Goal: Navigation & Orientation: Find specific page/section

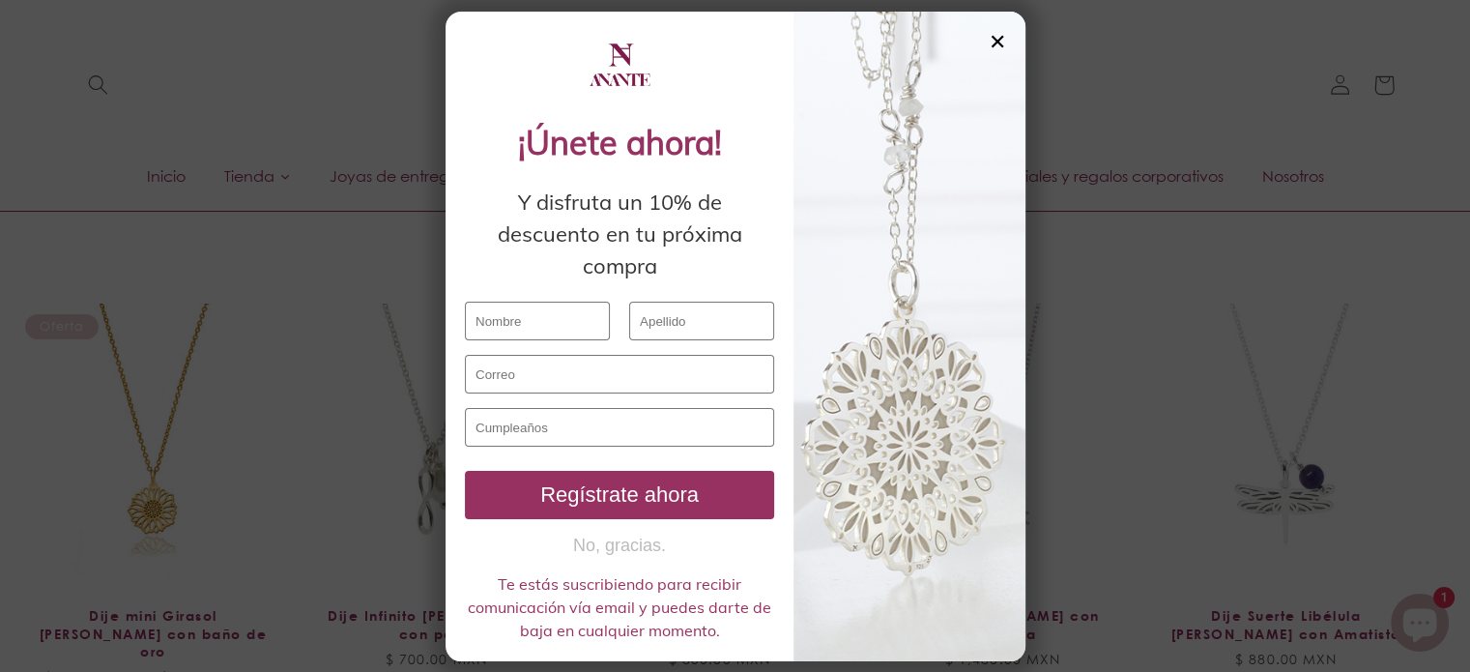
scroll to position [1257, 0]
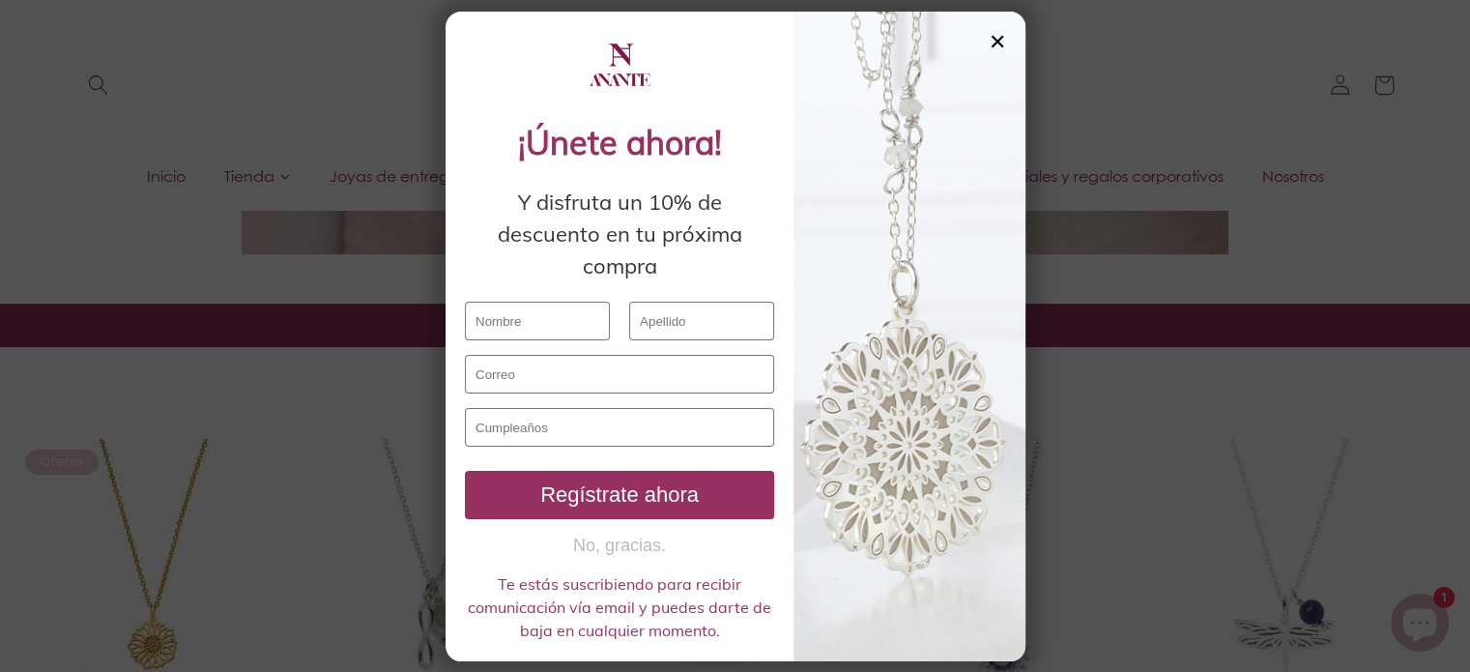
click at [994, 45] on div "✕" at bounding box center [997, 41] width 17 height 21
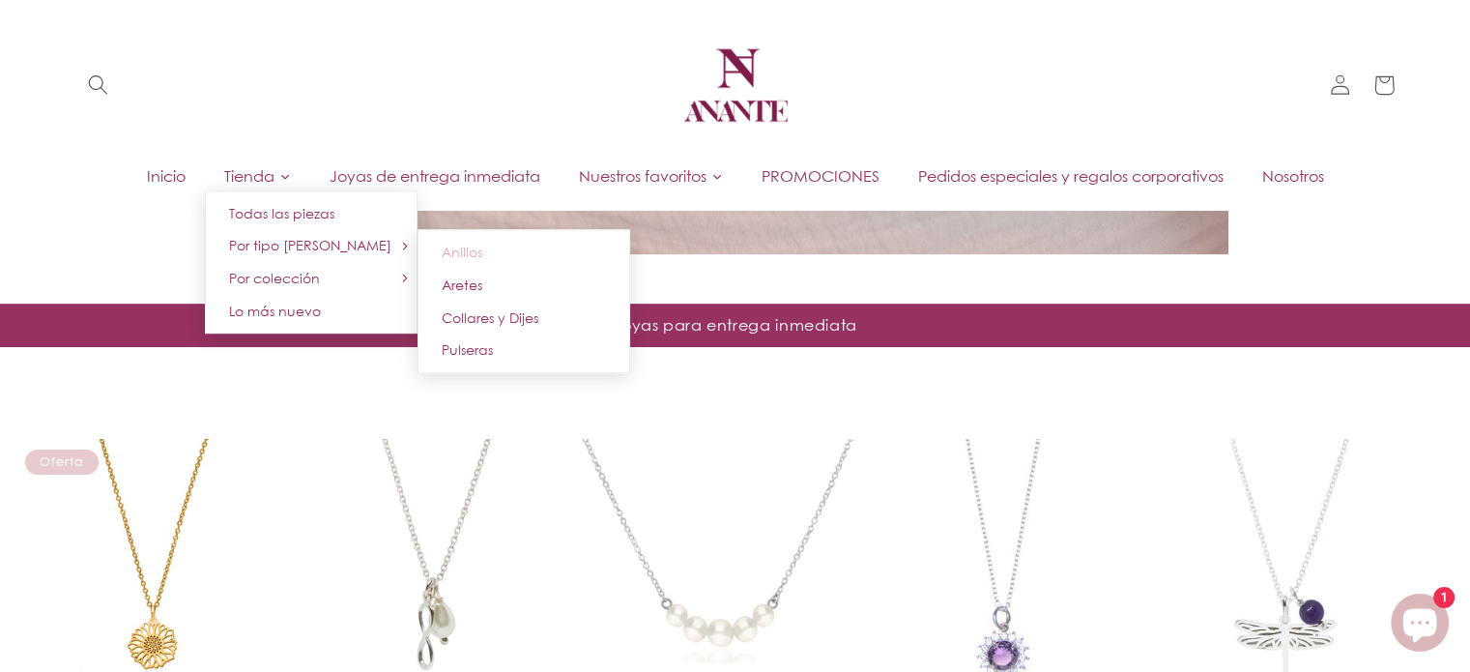
click at [467, 241] on link "Anillos" at bounding box center [524, 252] width 213 height 33
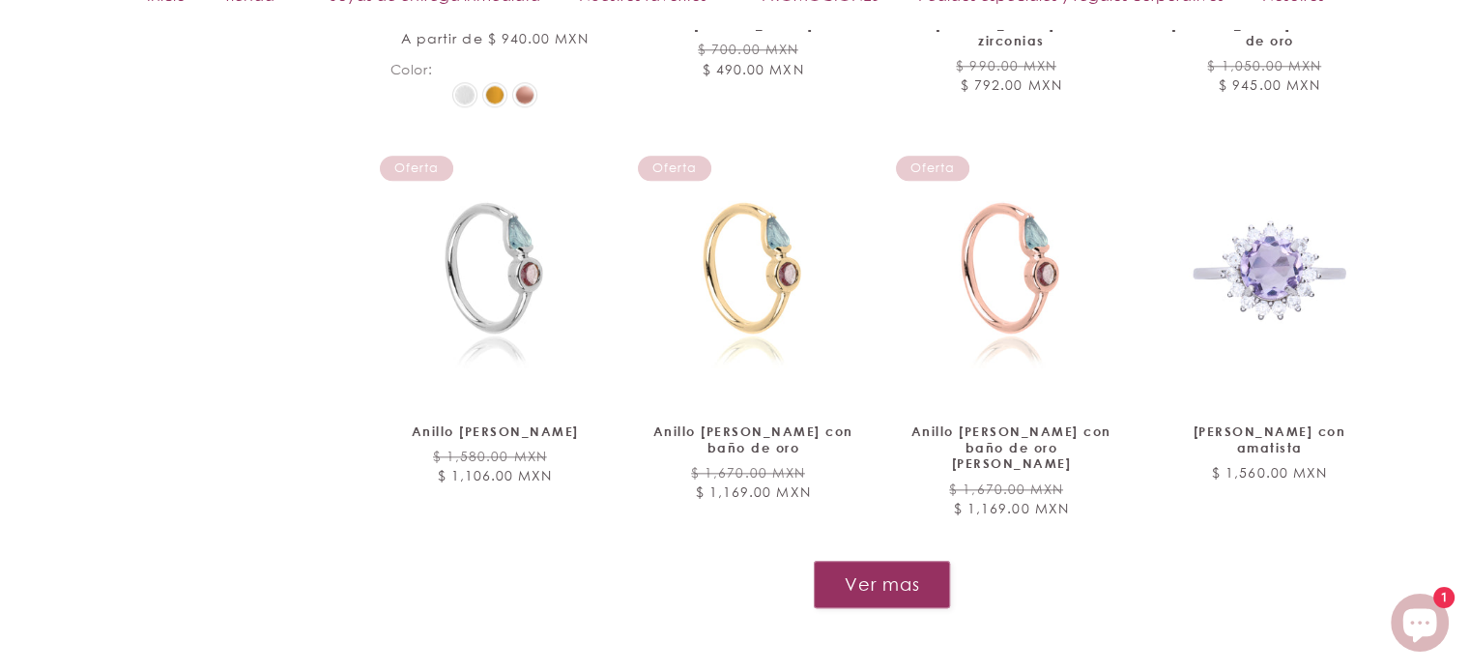
scroll to position [2127, 0]
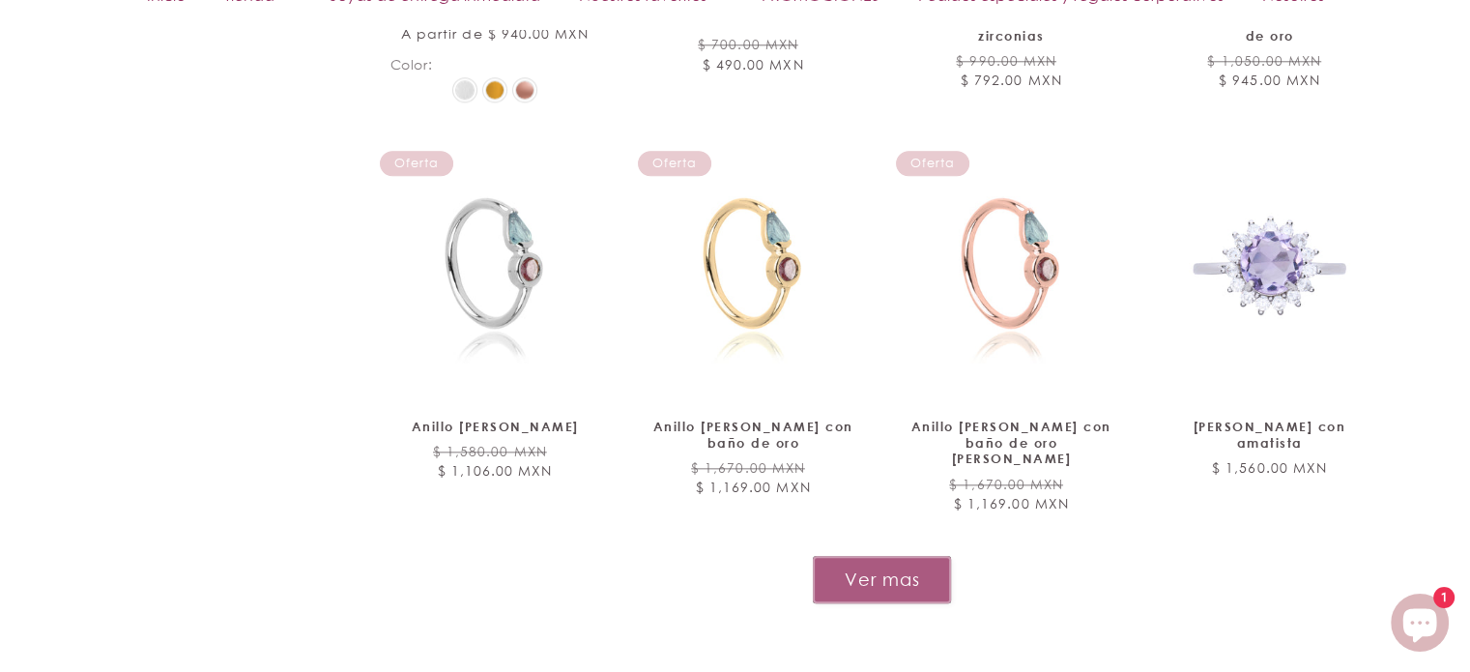
click at [932, 559] on button "Ver mas" at bounding box center [882, 579] width 138 height 47
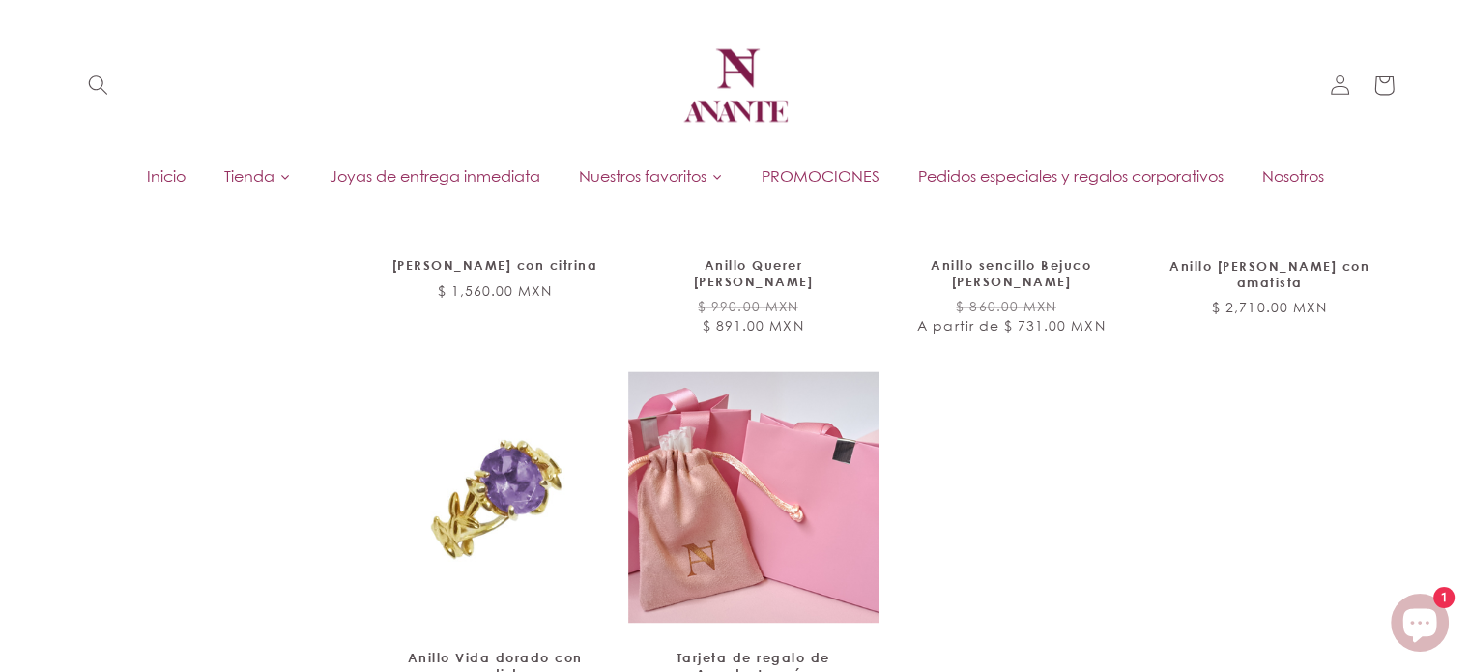
scroll to position [2707, 0]
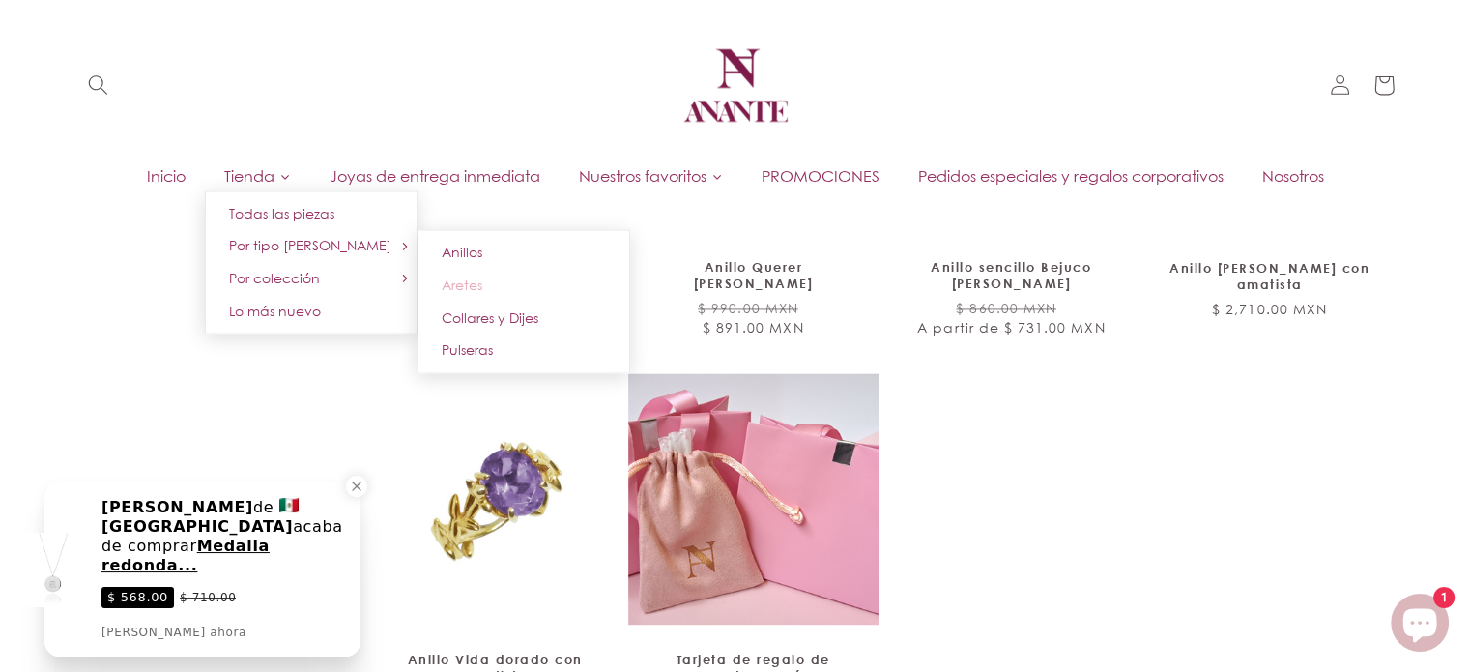
click at [454, 281] on span "Aretes" at bounding box center [462, 284] width 41 height 16
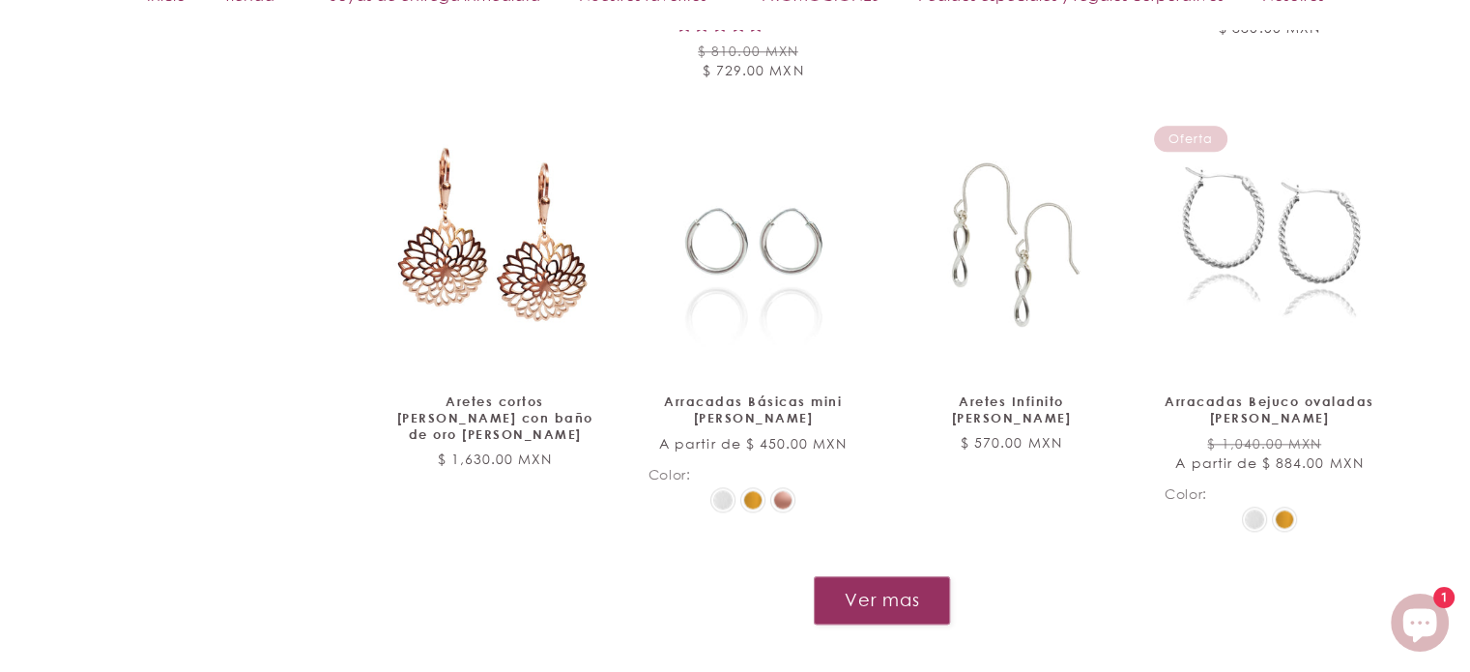
scroll to position [2069, 0]
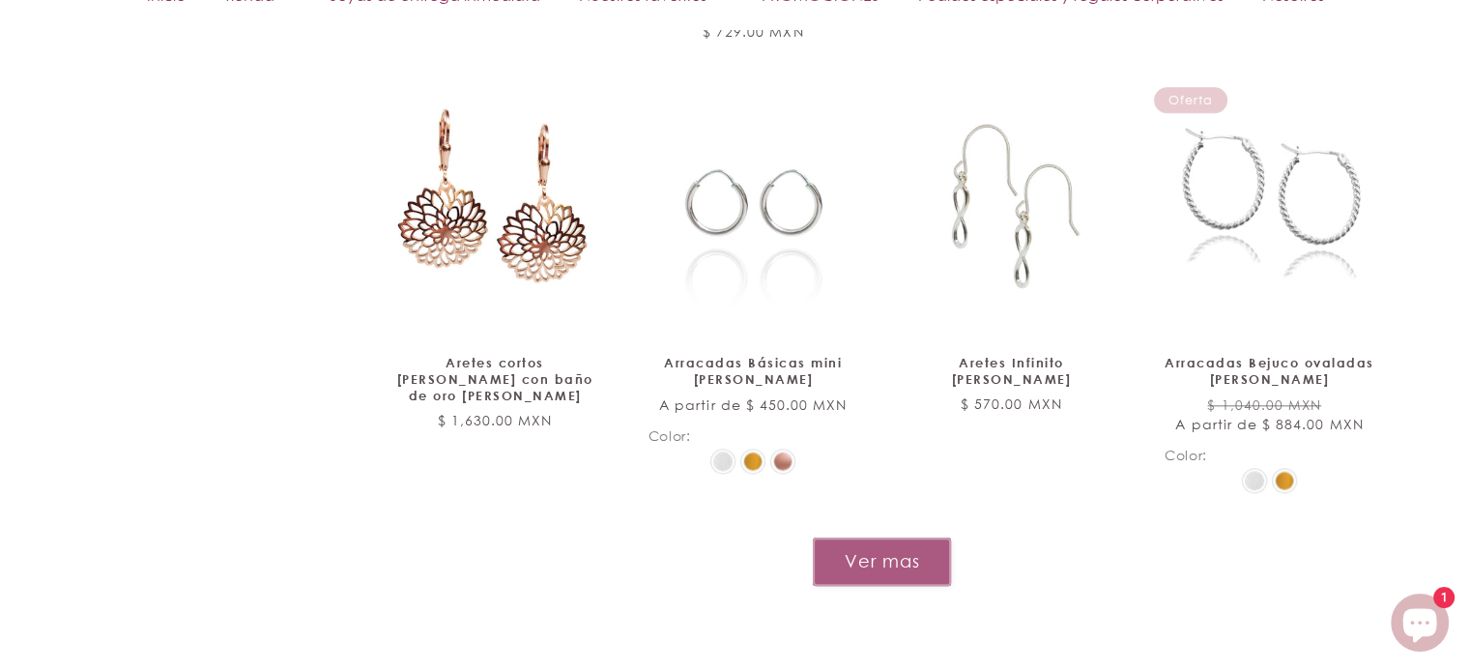
click at [907, 538] on button "Ver mas" at bounding box center [882, 561] width 138 height 47
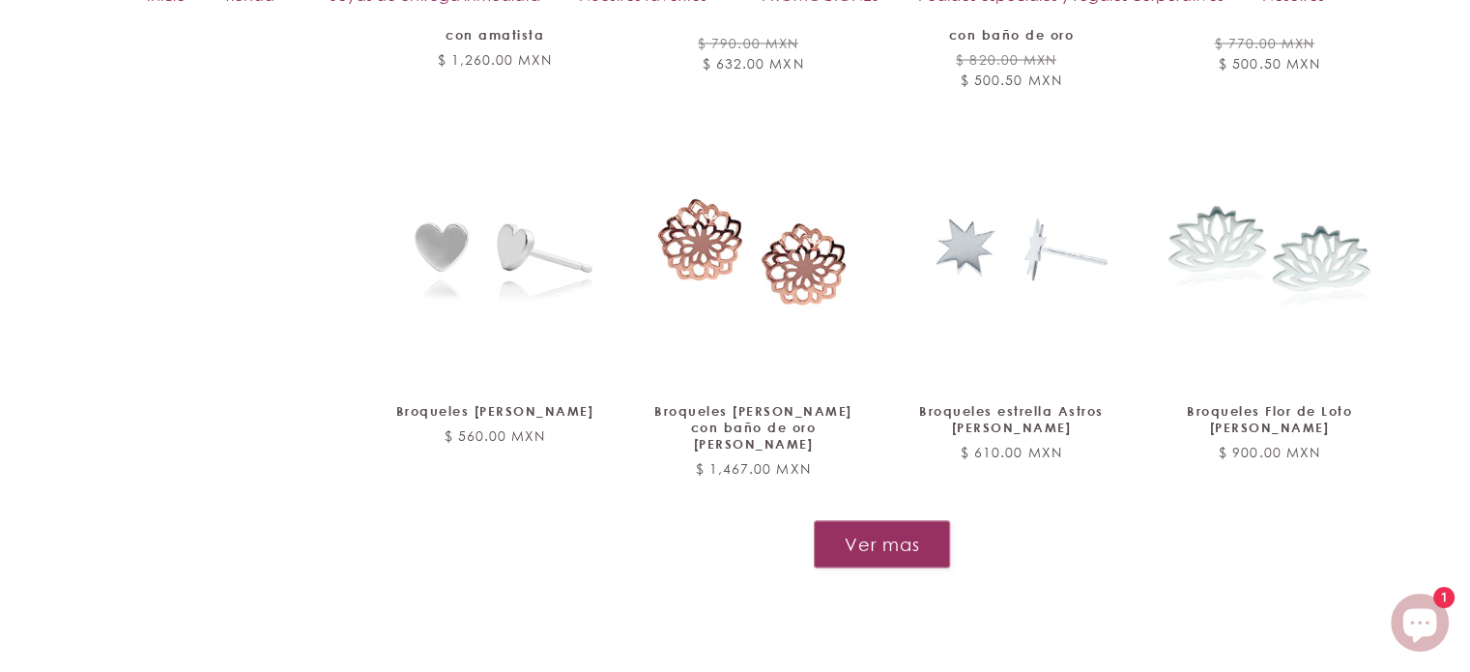
scroll to position [3732, 0]
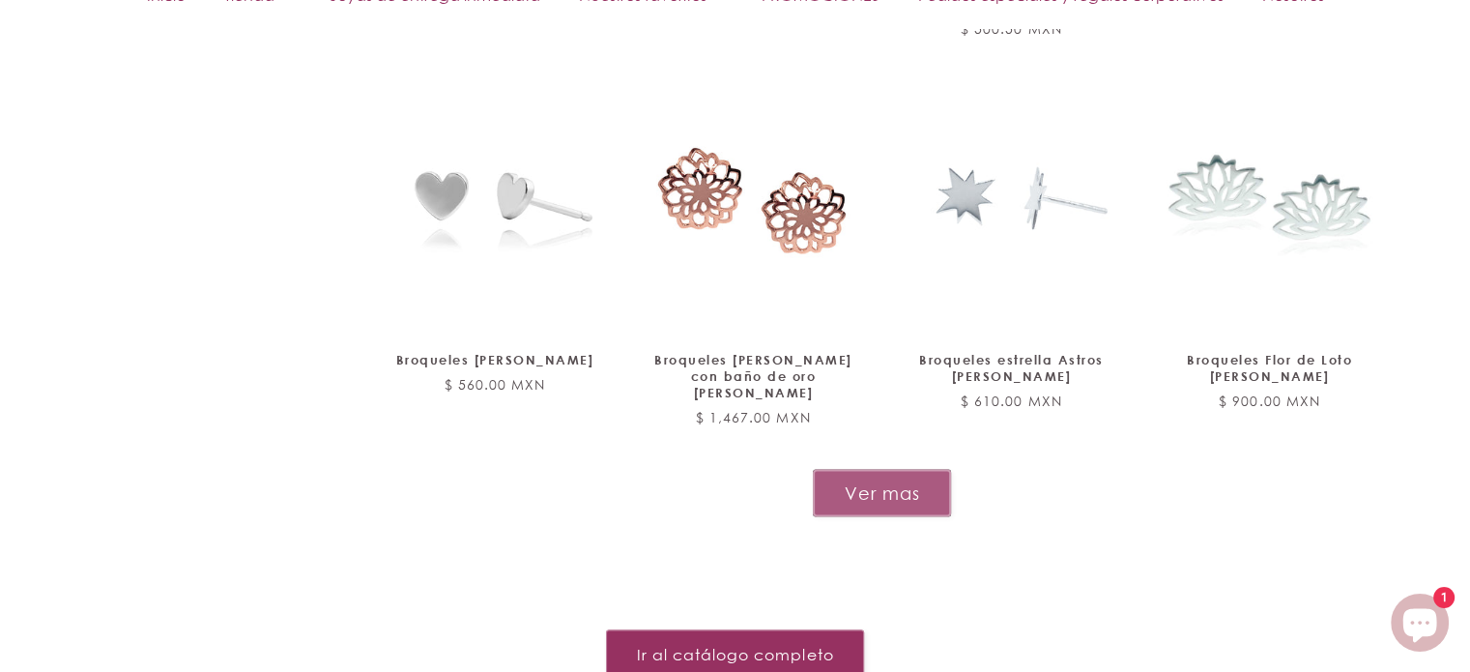
click at [901, 470] on button "Ver mas" at bounding box center [882, 493] width 138 height 47
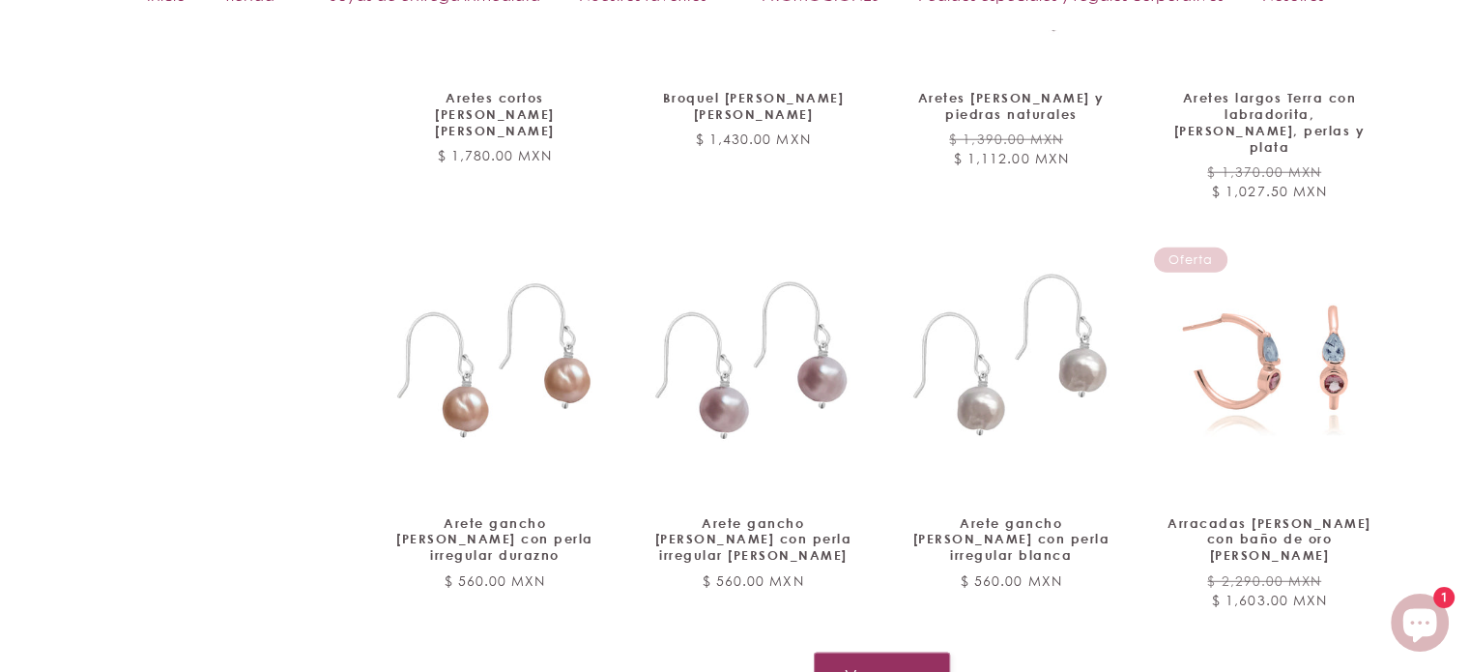
scroll to position [5182, 0]
click at [876, 651] on button "Ver mas" at bounding box center [882, 674] width 138 height 47
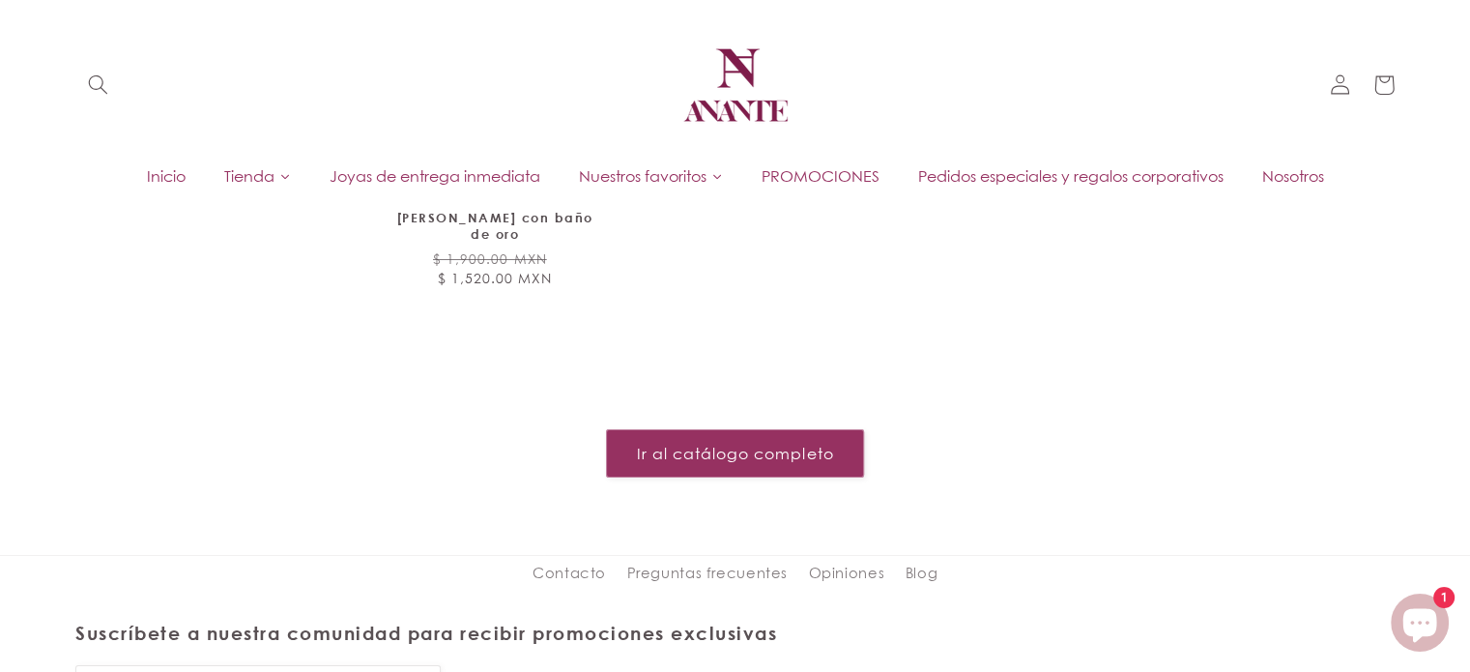
scroll to position [0, 0]
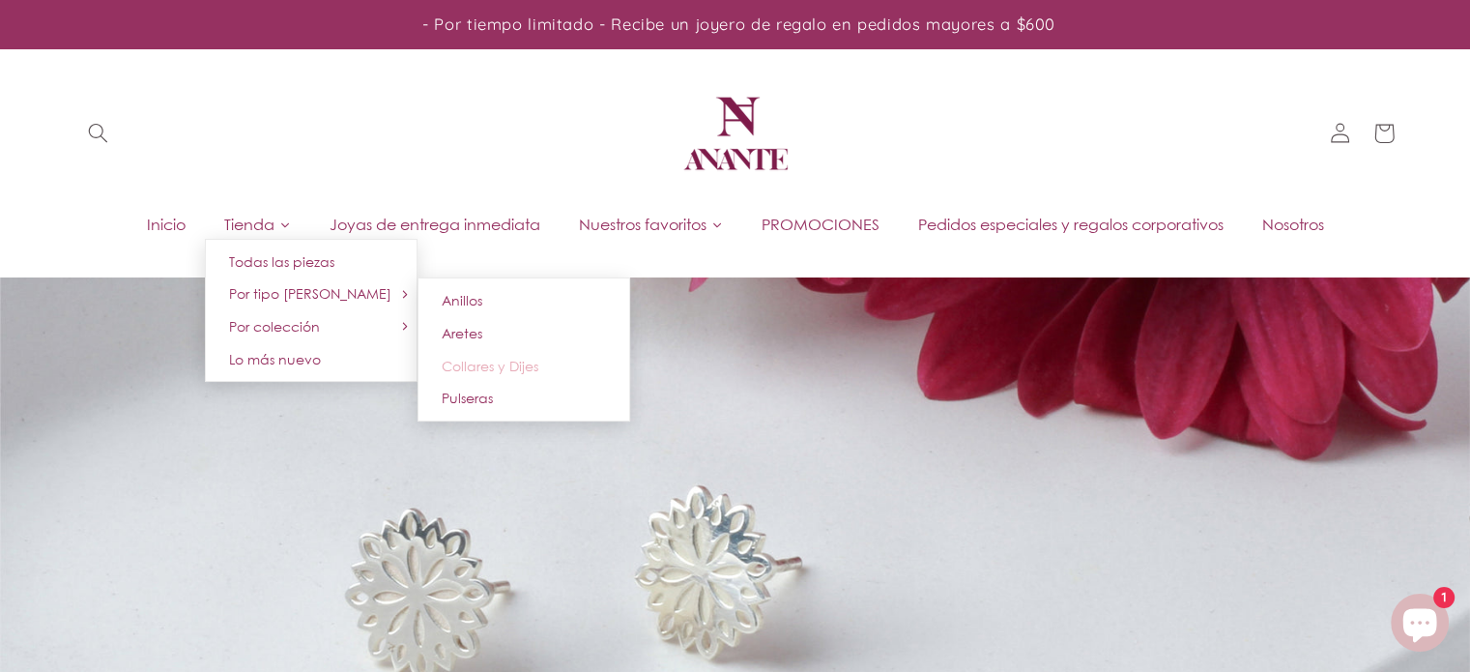
click at [457, 358] on span "Collares y Dijes" at bounding box center [490, 366] width 97 height 16
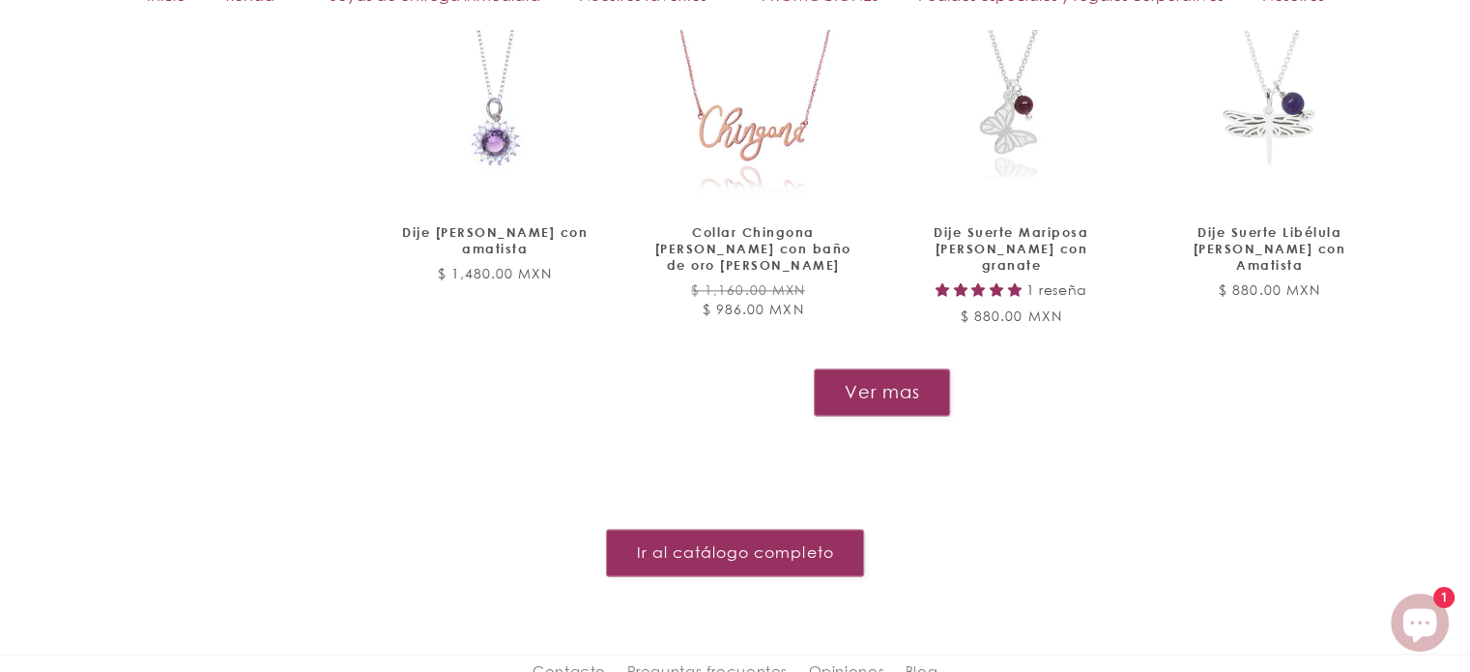
scroll to position [2417, 0]
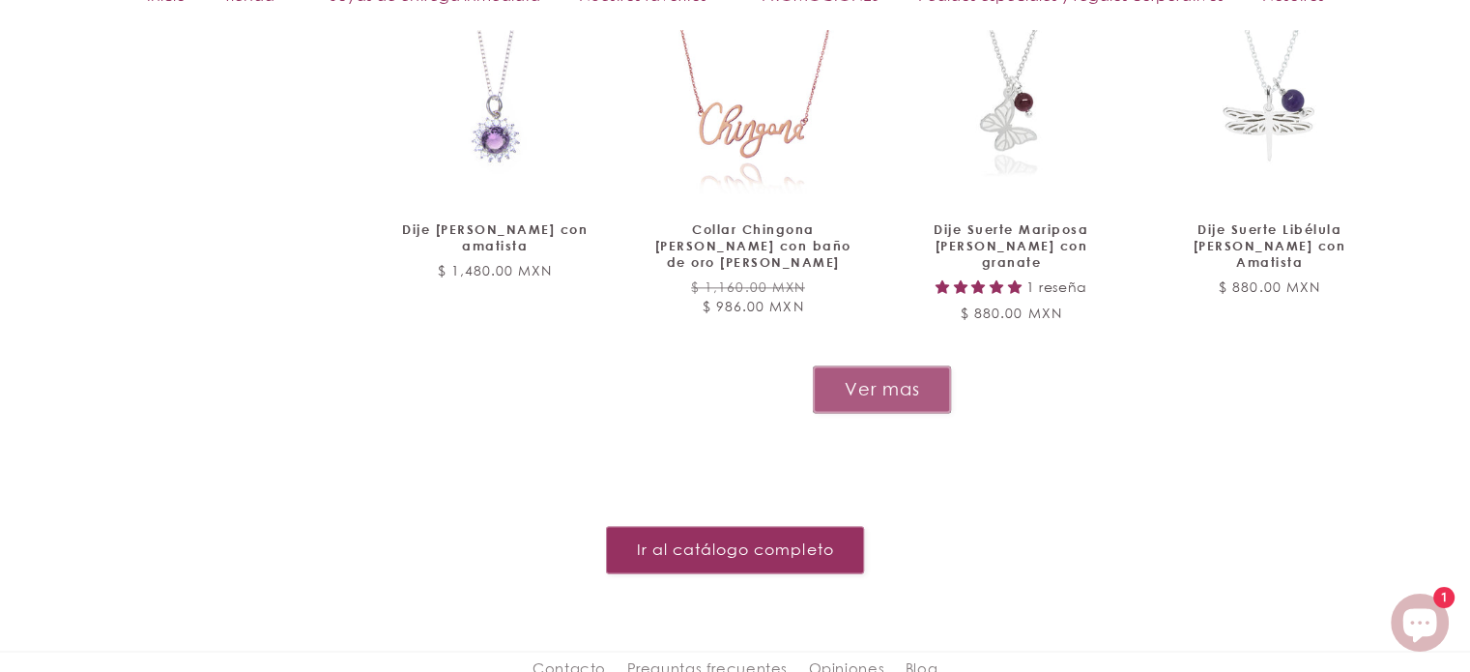
click at [889, 365] on button "Ver mas" at bounding box center [882, 388] width 138 height 47
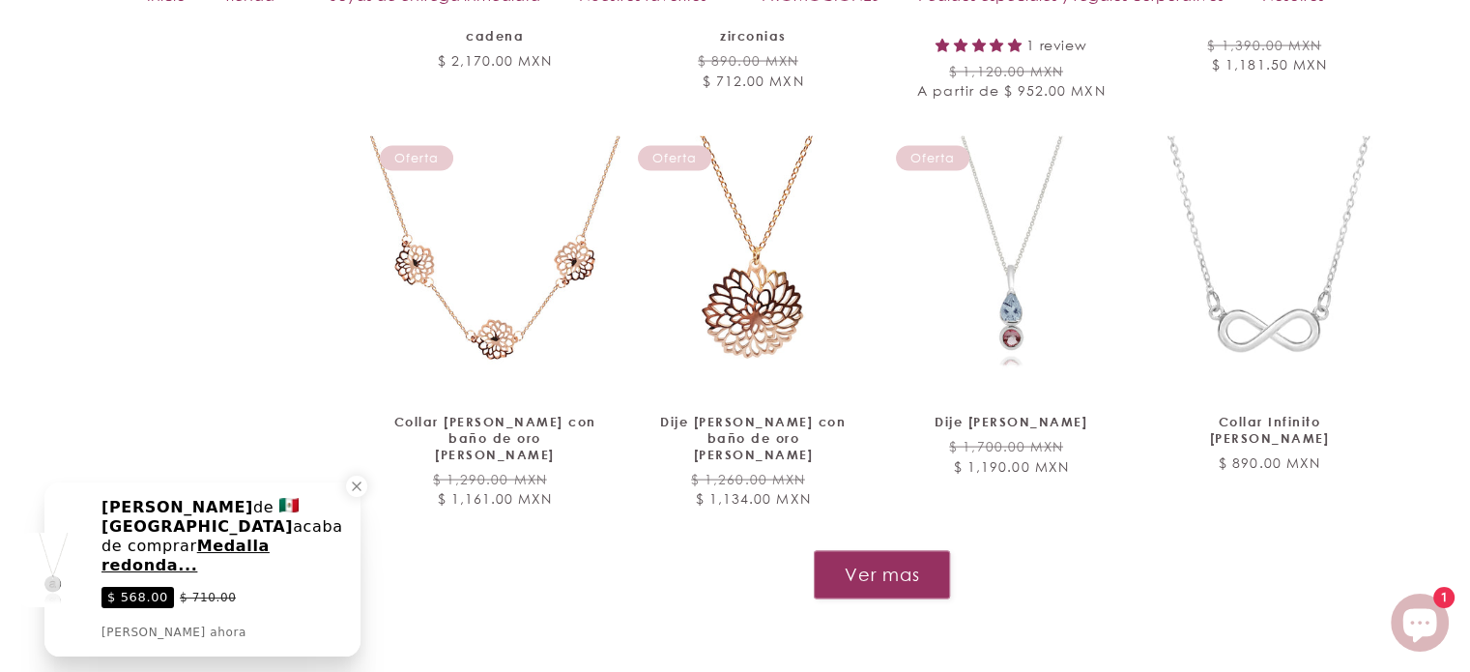
scroll to position [3964, 0]
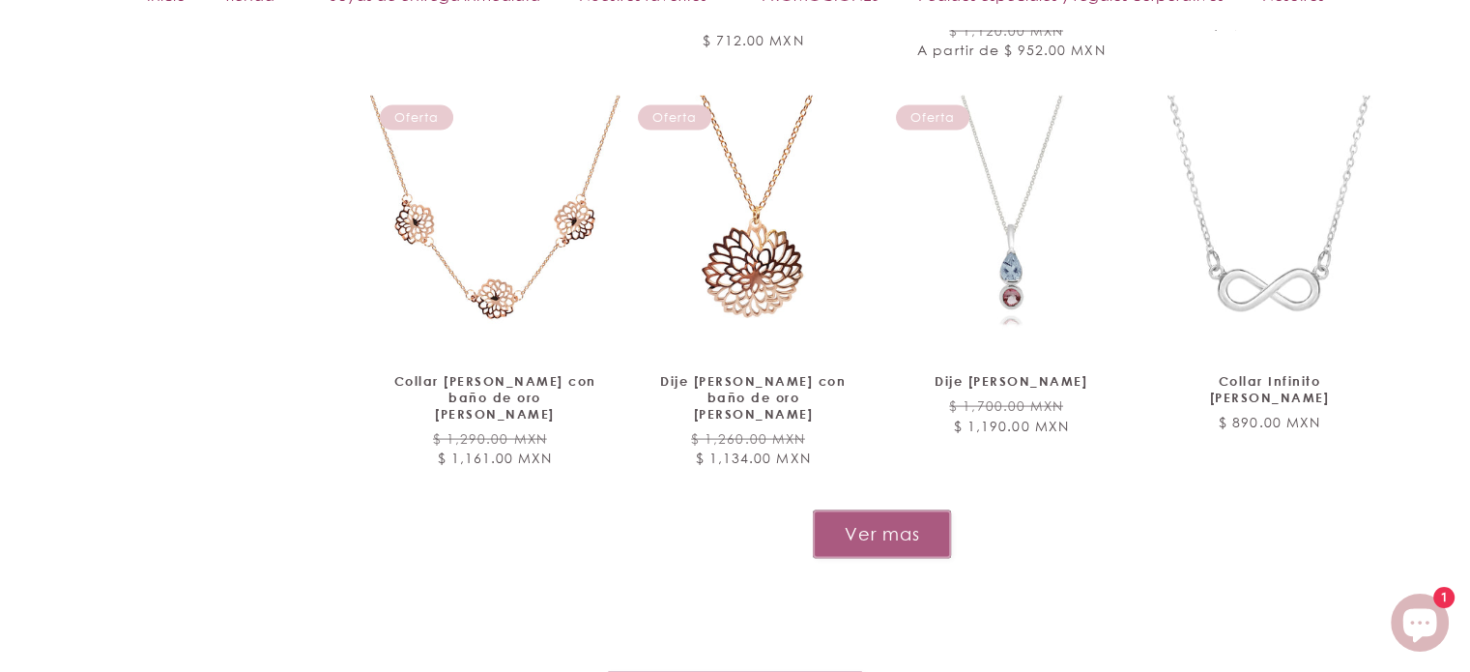
click at [897, 510] on button "Ver mas" at bounding box center [882, 533] width 138 height 47
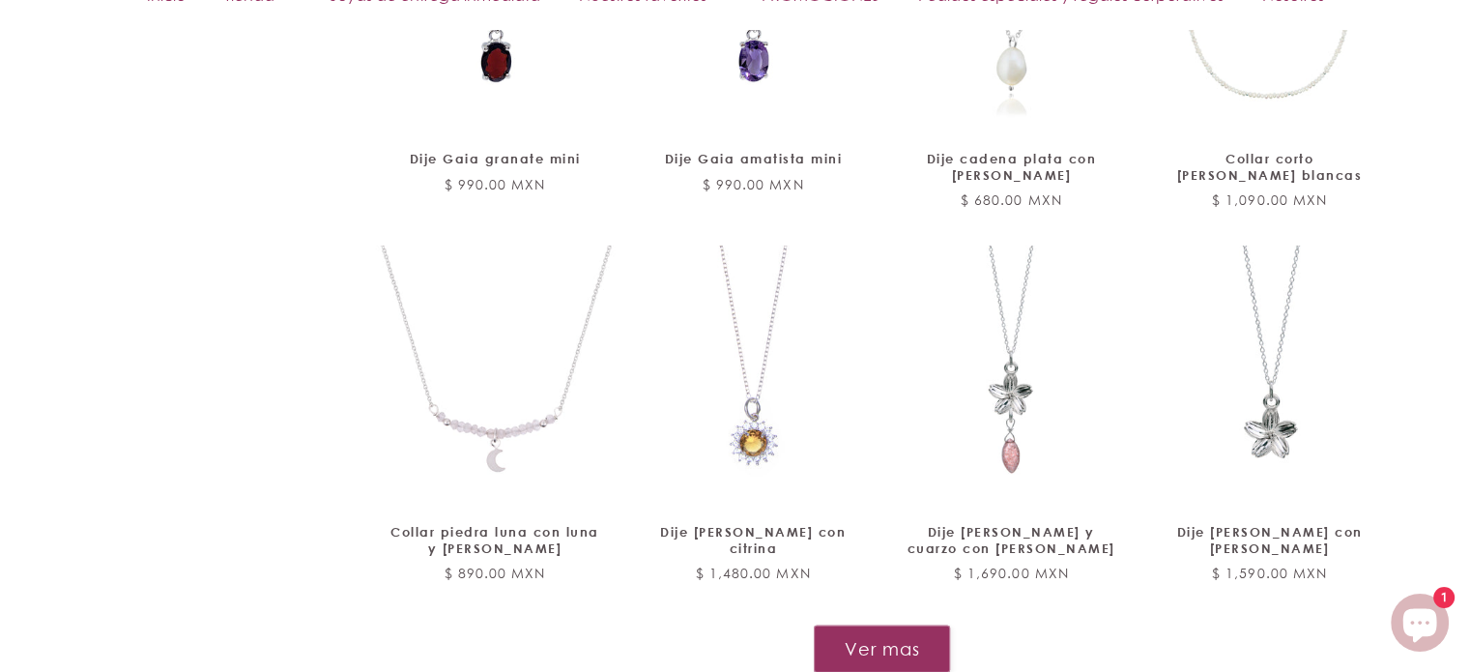
scroll to position [5414, 0]
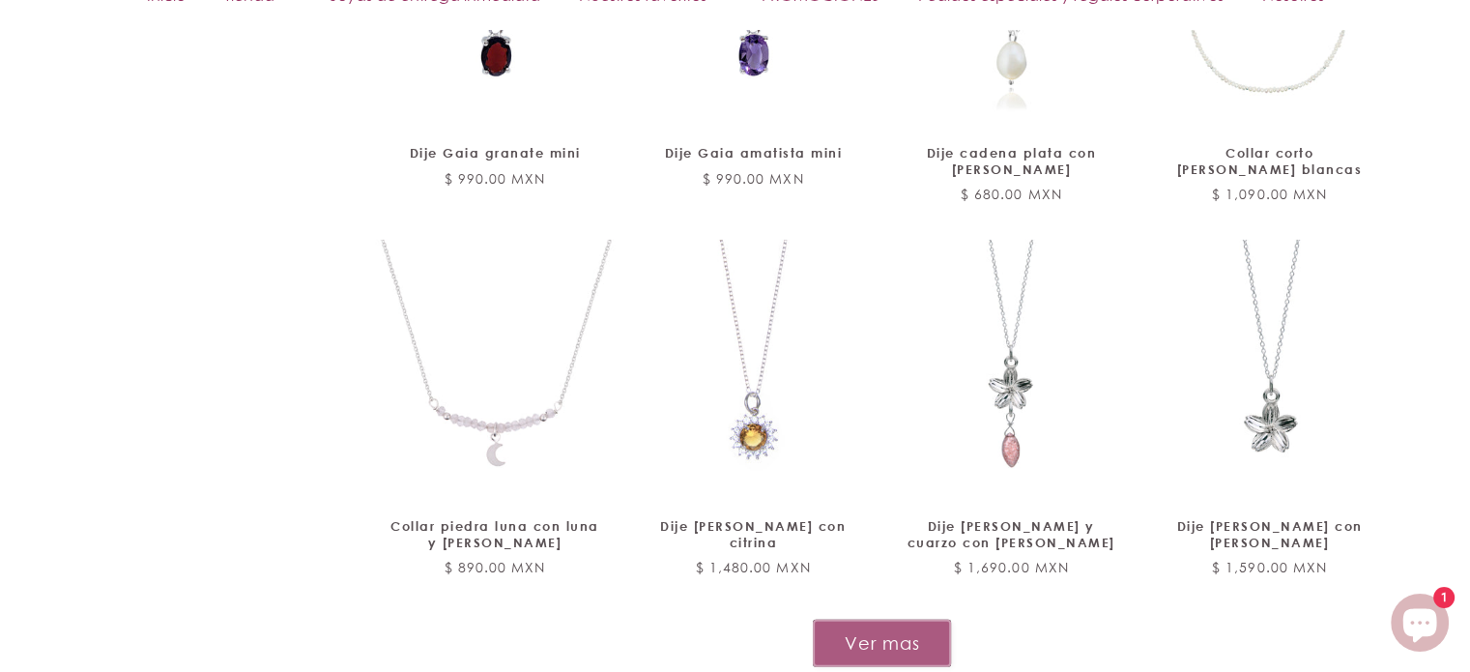
click at [900, 620] on button "Ver mas" at bounding box center [882, 643] width 138 height 47
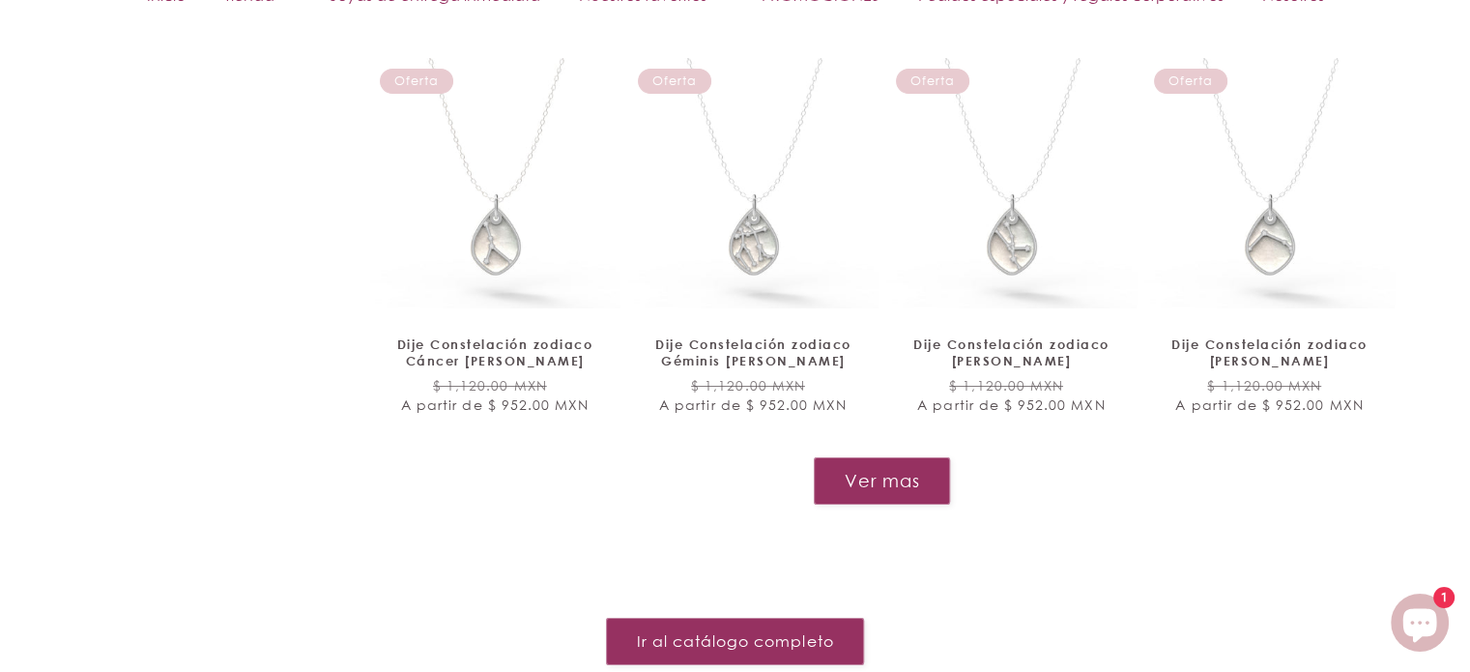
scroll to position [7251, 0]
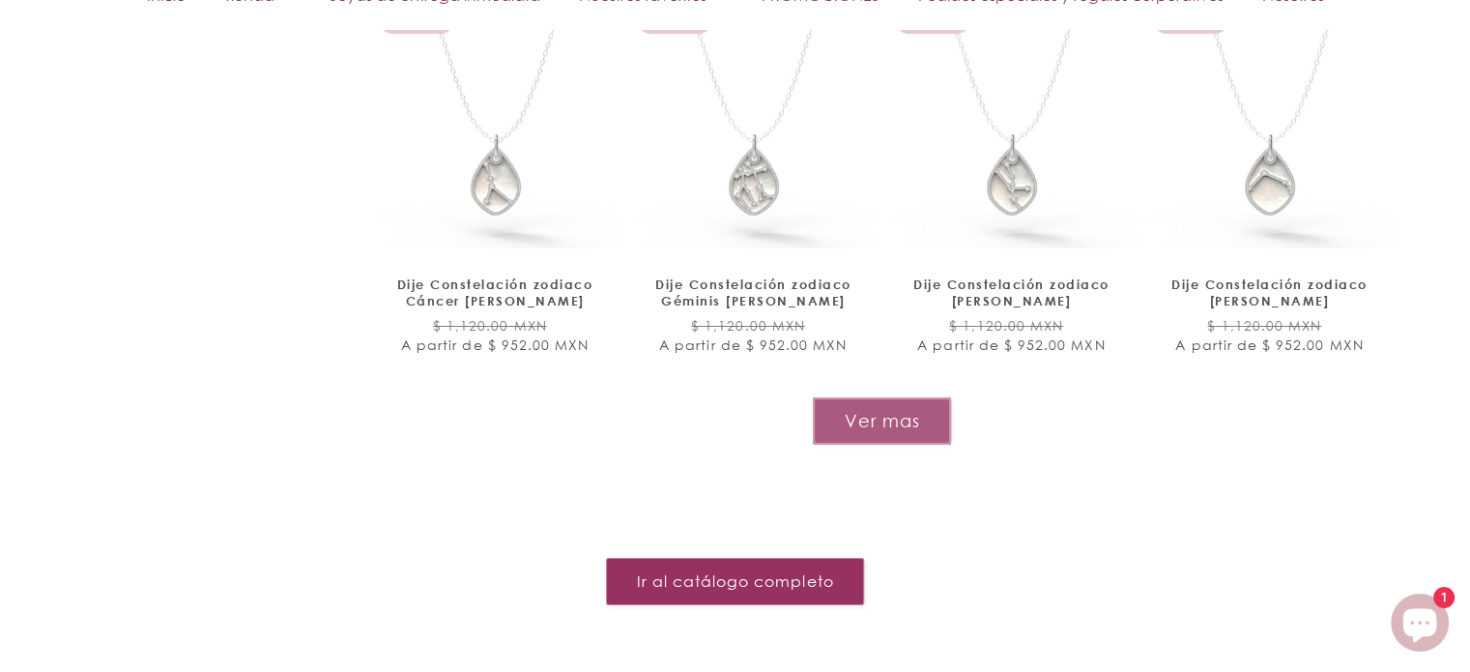
click at [874, 397] on button "Ver mas" at bounding box center [882, 420] width 138 height 47
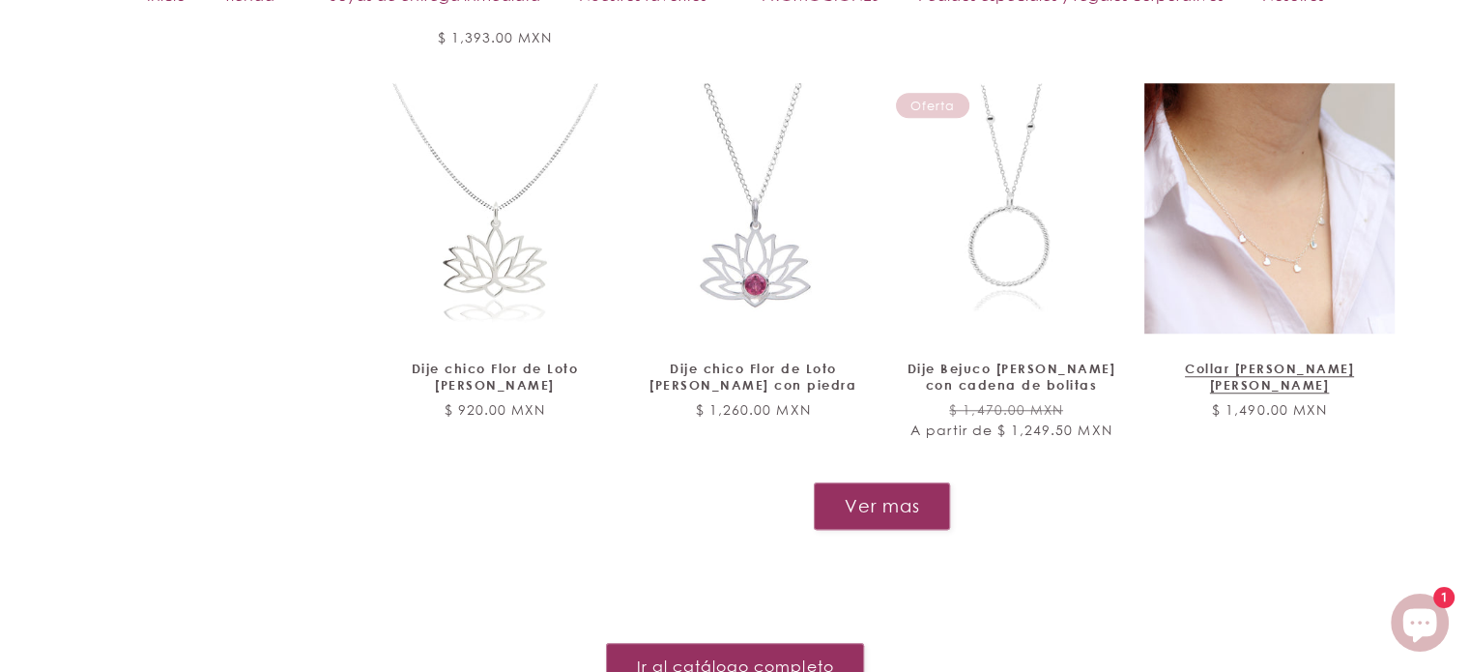
scroll to position [8797, 0]
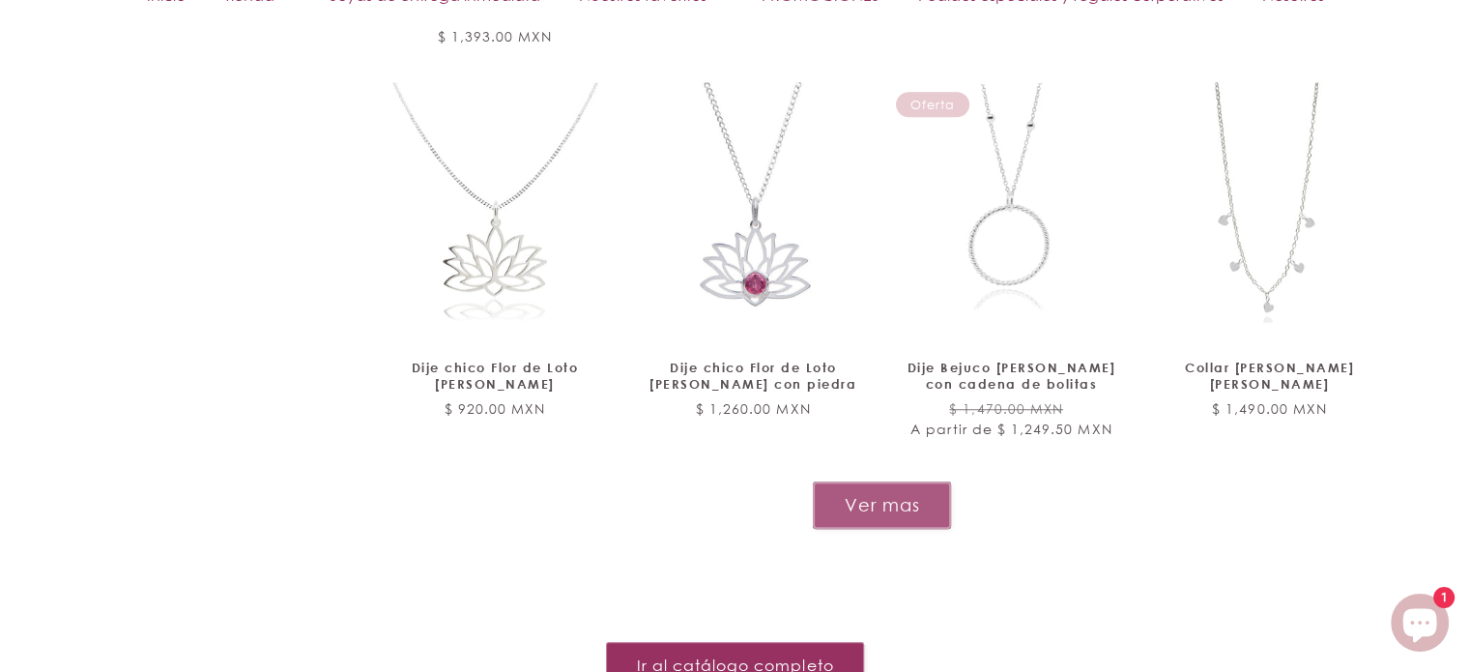
click at [893, 481] on button "Ver mas" at bounding box center [882, 504] width 138 height 47
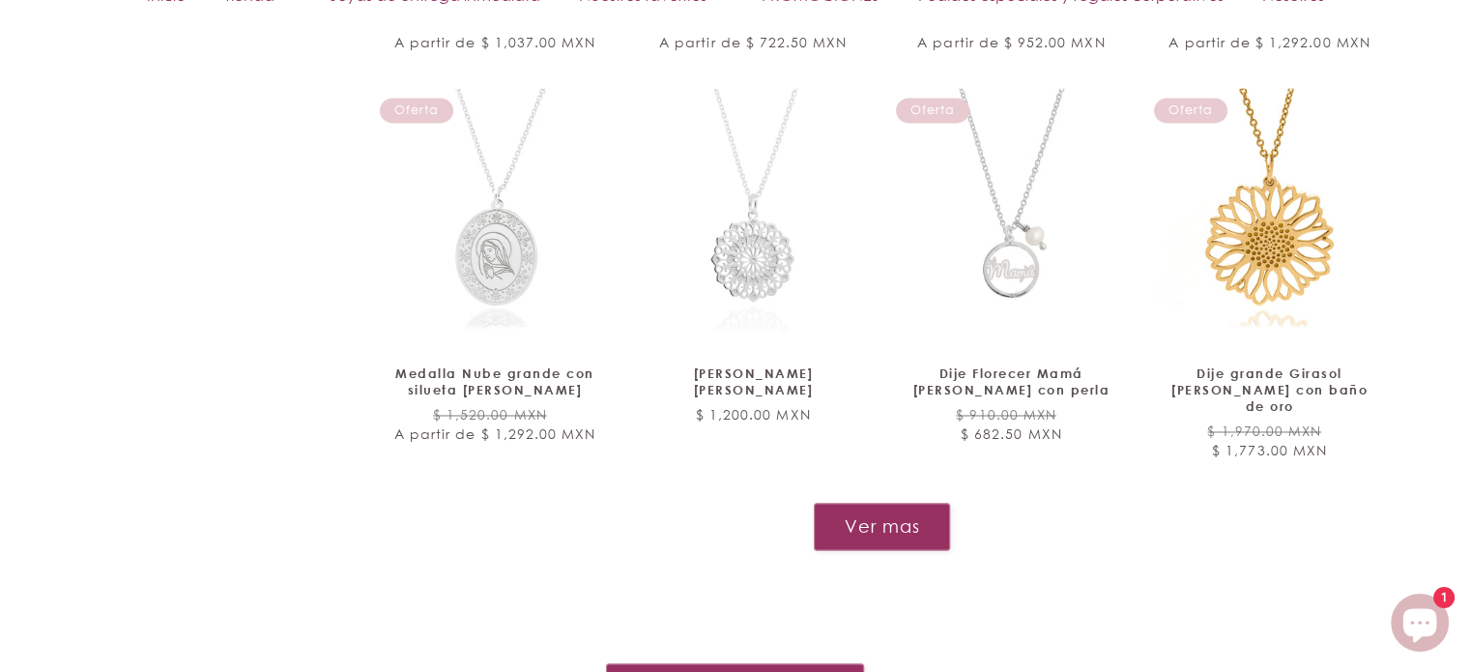
scroll to position [10441, 0]
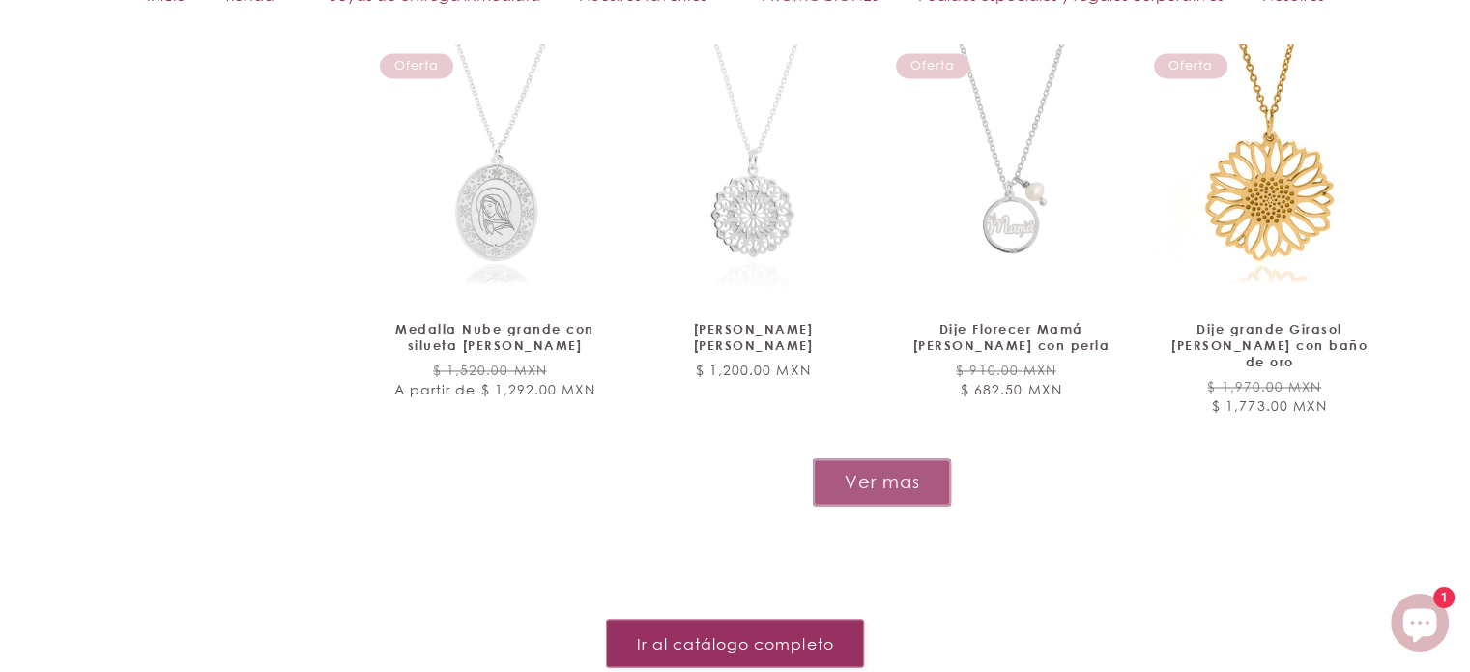
click at [889, 458] on button "Ver mas" at bounding box center [882, 481] width 138 height 47
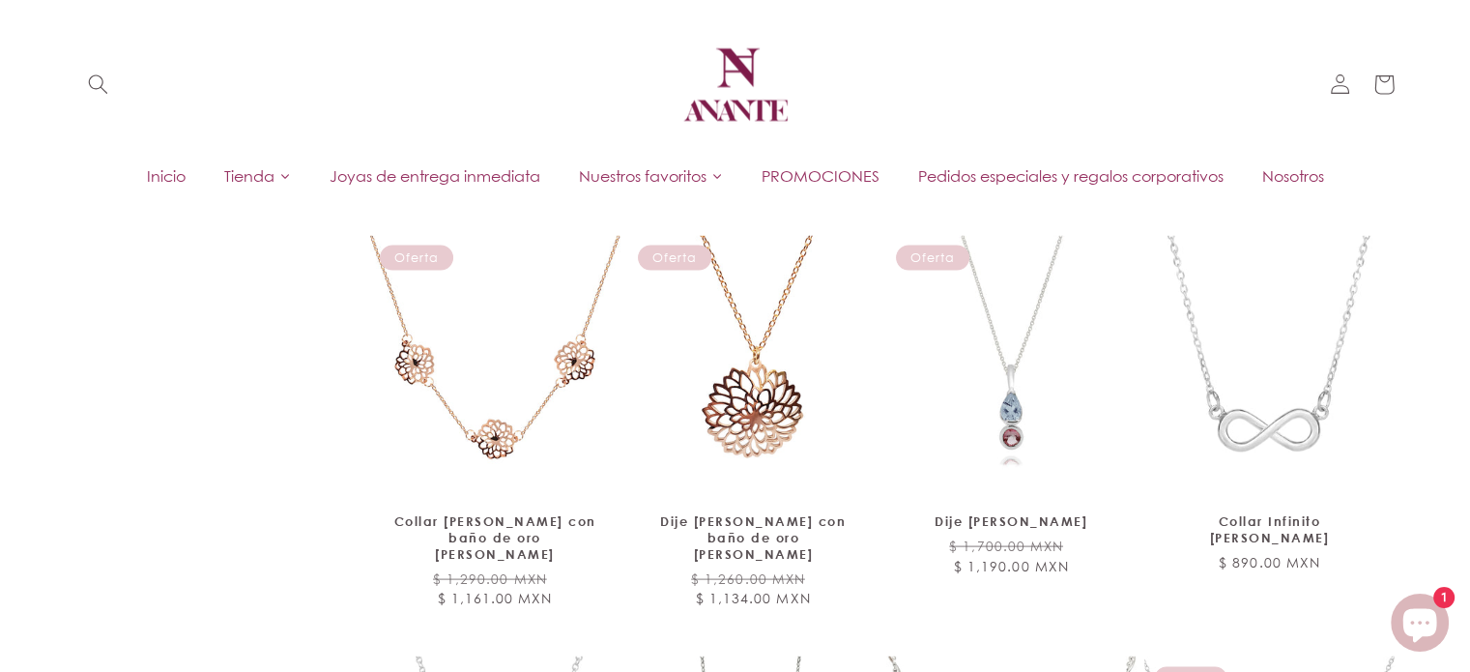
scroll to position [0, 0]
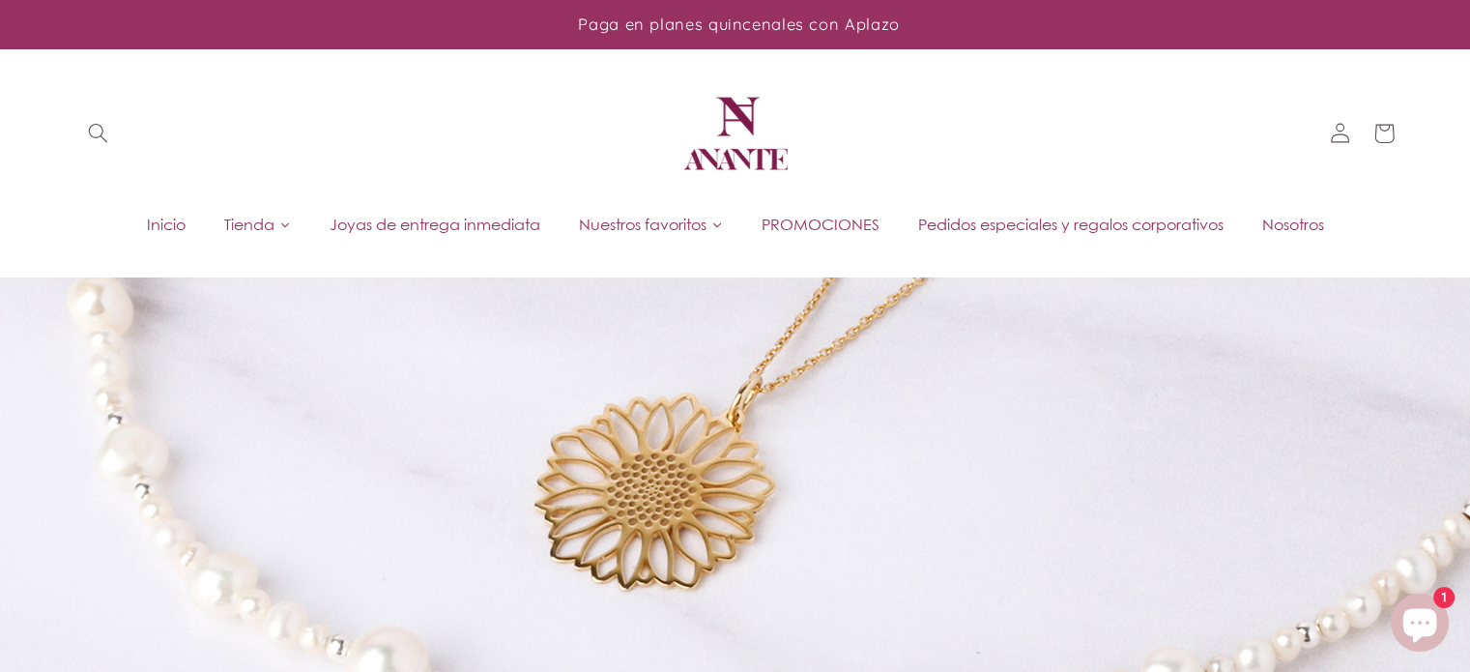
click at [444, 227] on span "Joyas de entrega inmediata" at bounding box center [435, 224] width 211 height 21
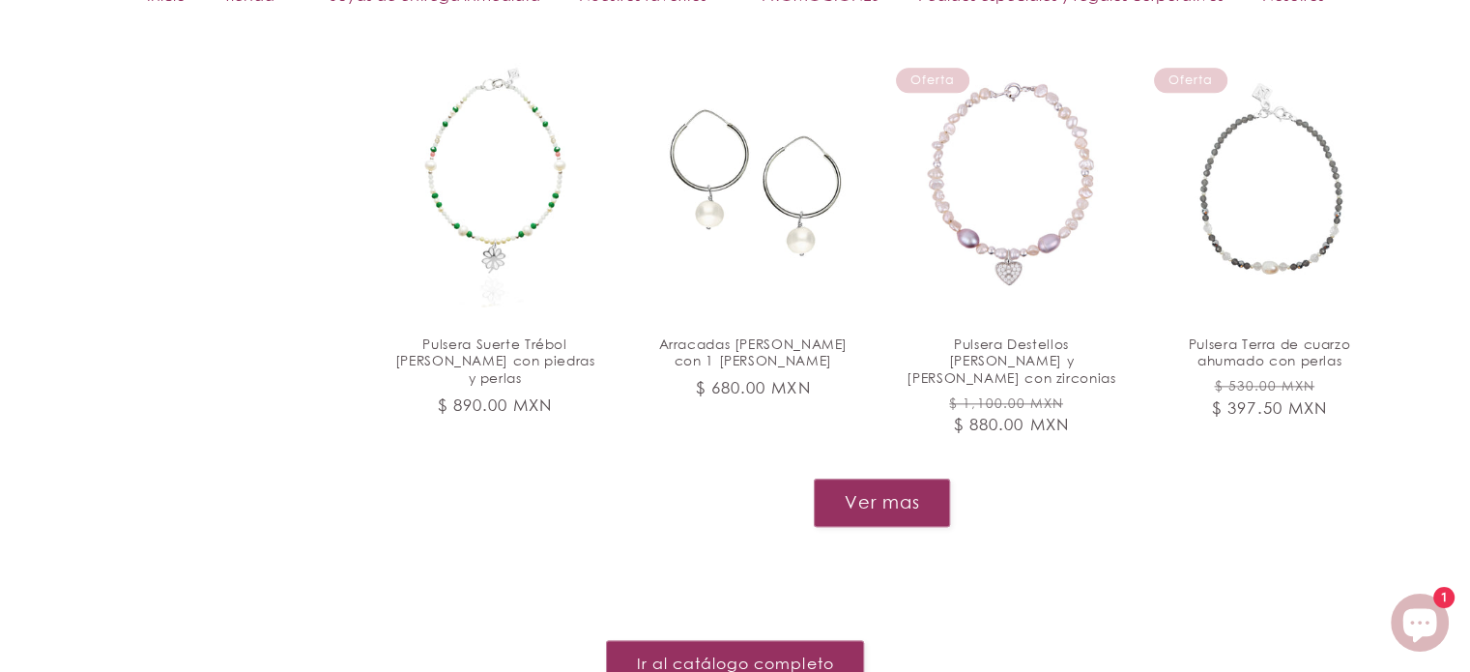
scroll to position [2218, 0]
click at [846, 498] on button "Ver mas" at bounding box center [882, 501] width 138 height 47
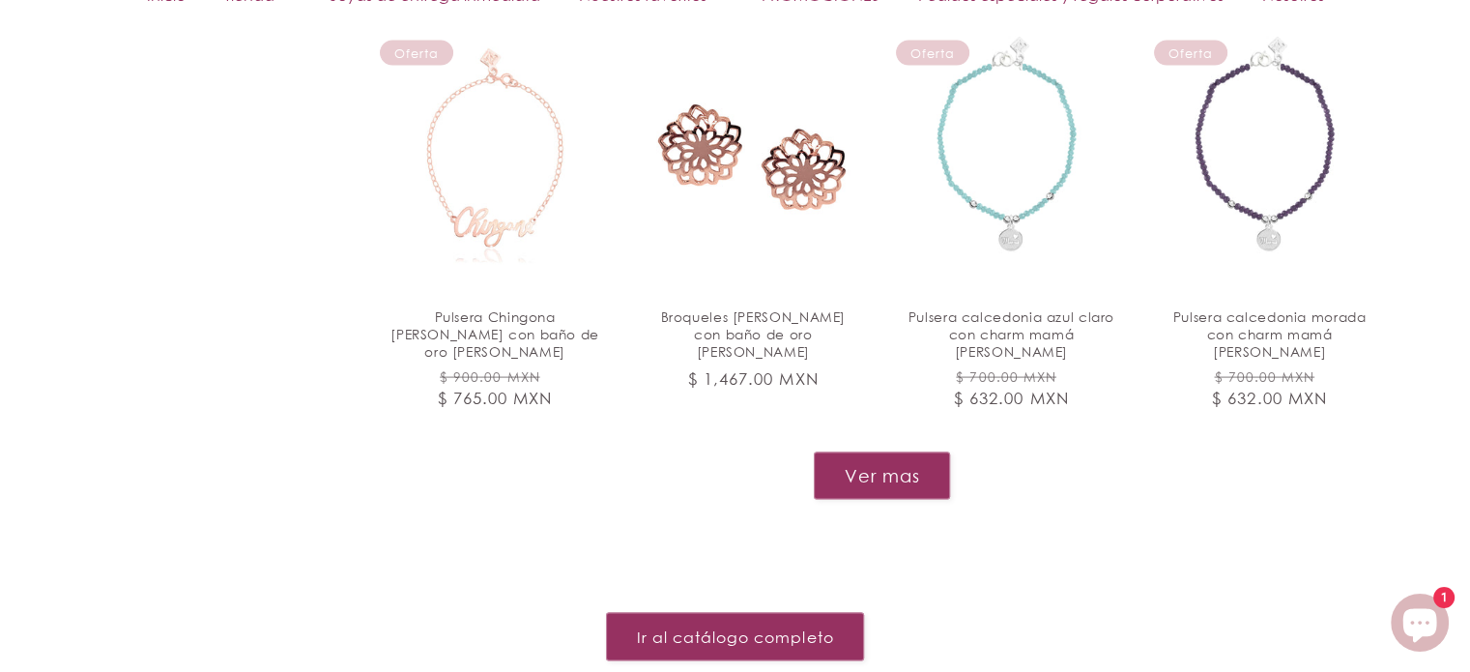
scroll to position [4055, 0]
